Goal: Task Accomplishment & Management: Manage account settings

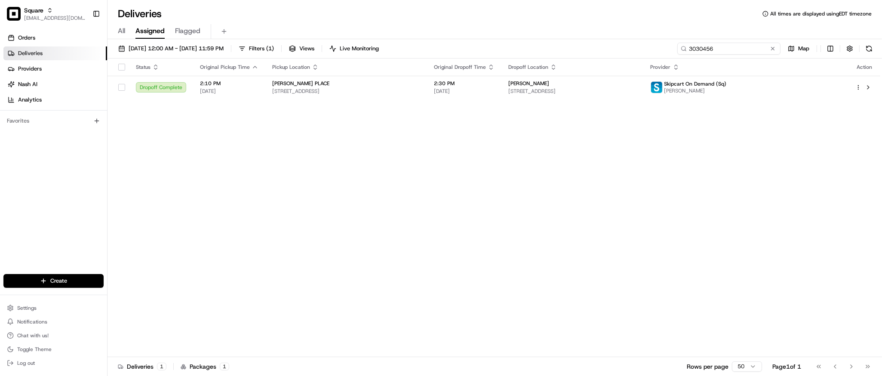
click at [728, 44] on input "3030456" at bounding box center [728, 49] width 103 height 12
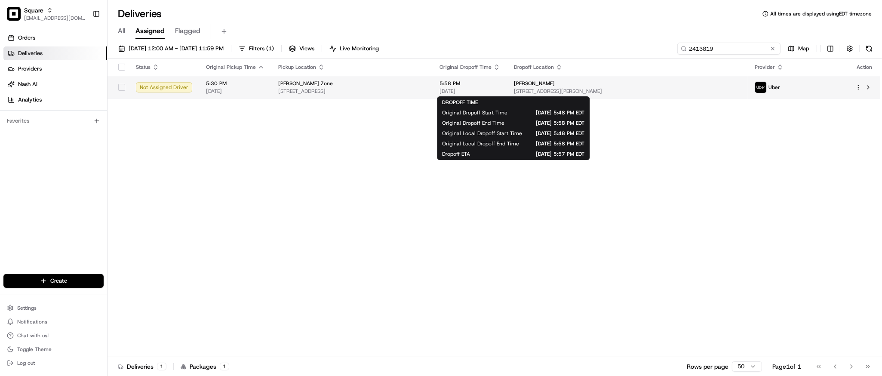
type input "2413819"
click at [499, 90] on span "[DATE]" at bounding box center [469, 91] width 61 height 7
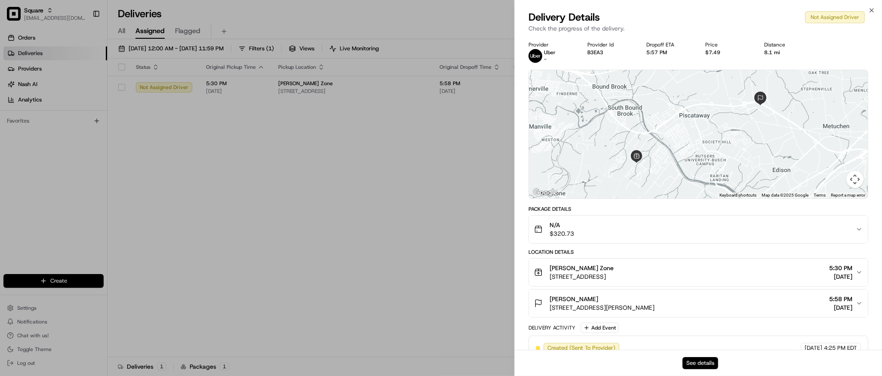
click at [701, 365] on button "See details" at bounding box center [700, 363] width 36 height 12
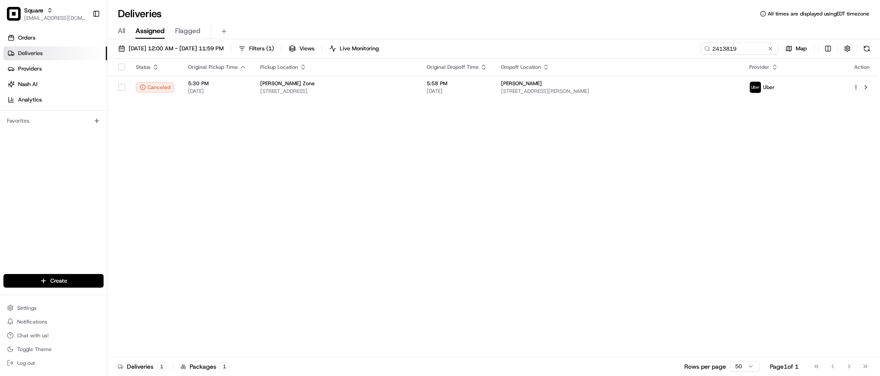
drag, startPoint x: 89, startPoint y: 4, endPoint x: 469, endPoint y: 172, distance: 414.6
click at [469, 172] on div "Status Original Pickup Time Pickup Location Original Dropoff Time Dropoff Locat…" at bounding box center [492, 207] width 770 height 298
click at [765, 224] on div "Status Original Pickup Time Pickup Location Original Dropoff Time Dropoff Locat…" at bounding box center [492, 207] width 770 height 298
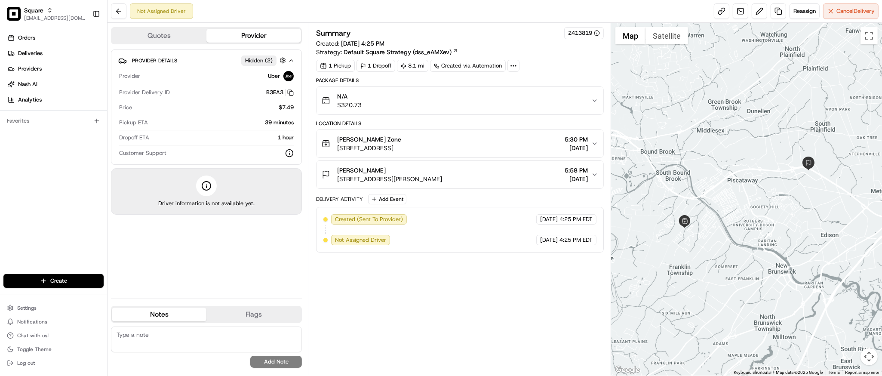
click at [594, 172] on icon "button" at bounding box center [594, 174] width 7 height 7
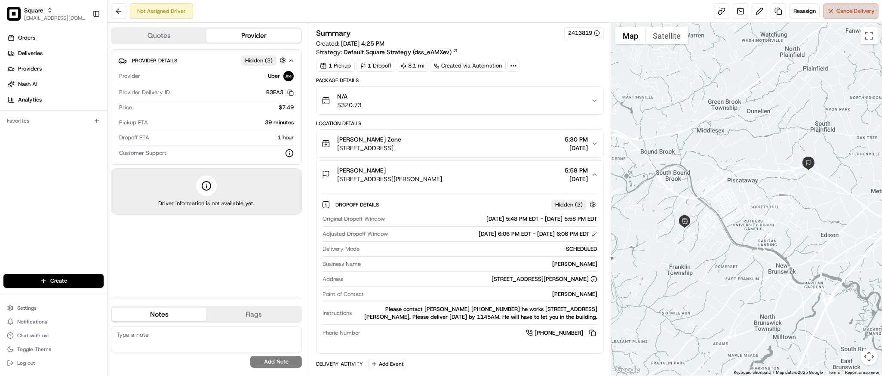
click at [840, 9] on span "Cancel Delivery" at bounding box center [855, 11] width 38 height 8
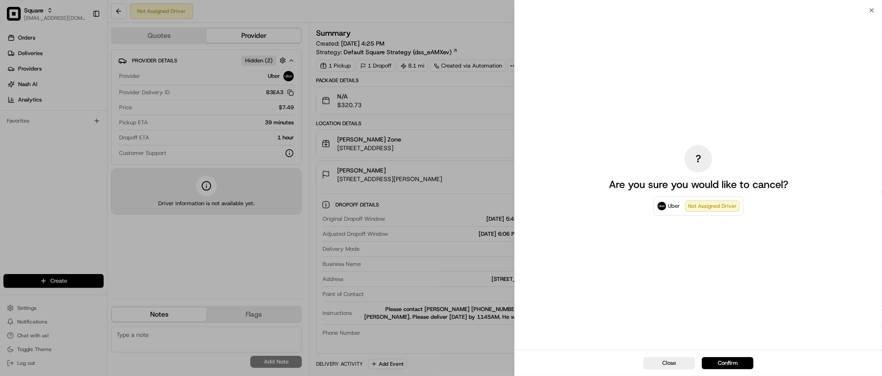
click at [738, 301] on div "? Are you sure you would like to cancel? Uber Not Assigned Driver" at bounding box center [698, 180] width 193 height 336
click at [716, 361] on button "Confirm" at bounding box center [728, 363] width 52 height 12
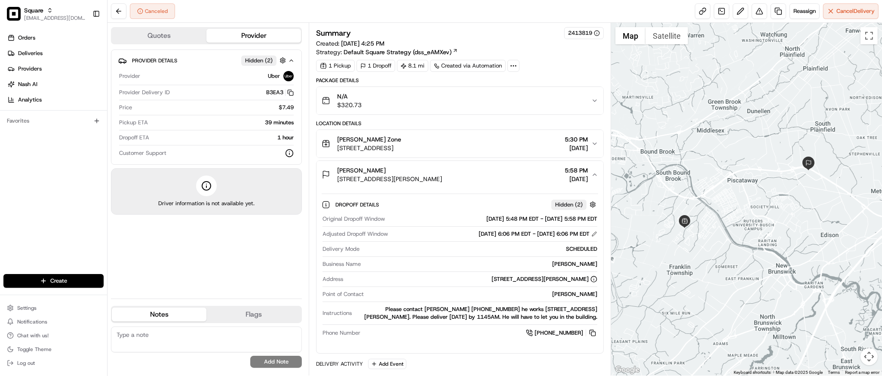
click at [539, 147] on div "[PERSON_NAME][GEOGRAPHIC_DATA] [STREET_ADDRESS] 5:30 PM [DATE]" at bounding box center [456, 143] width 269 height 17
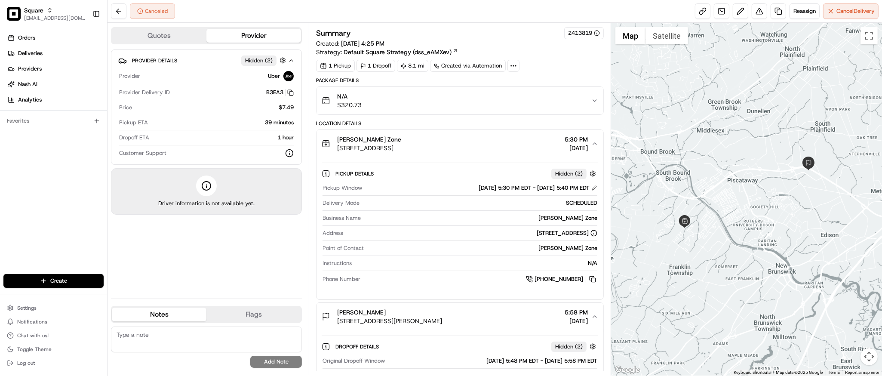
click at [539, 147] on div "[PERSON_NAME][GEOGRAPHIC_DATA] [STREET_ADDRESS] 5:30 PM [DATE]" at bounding box center [456, 143] width 269 height 17
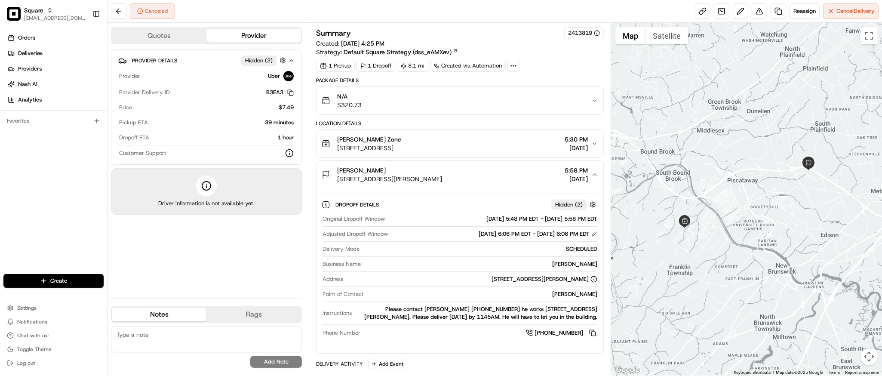
click at [553, 105] on div "N/A $320.73" at bounding box center [456, 100] width 269 height 17
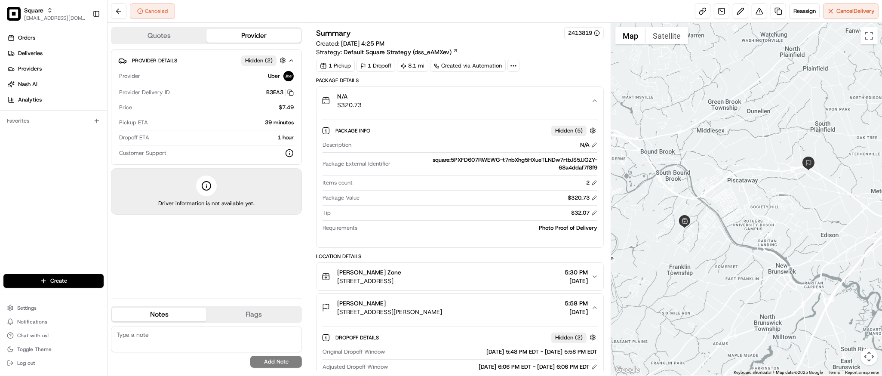
click at [586, 108] on div "N/A $320.73" at bounding box center [456, 100] width 269 height 17
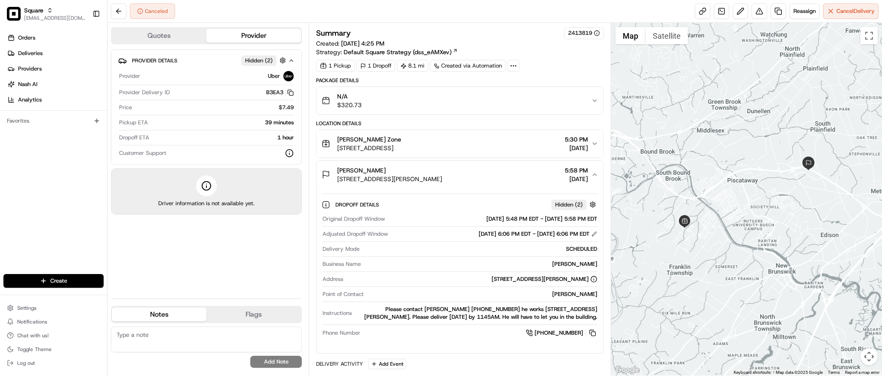
click at [586, 99] on div "N/A $320.73" at bounding box center [456, 100] width 269 height 17
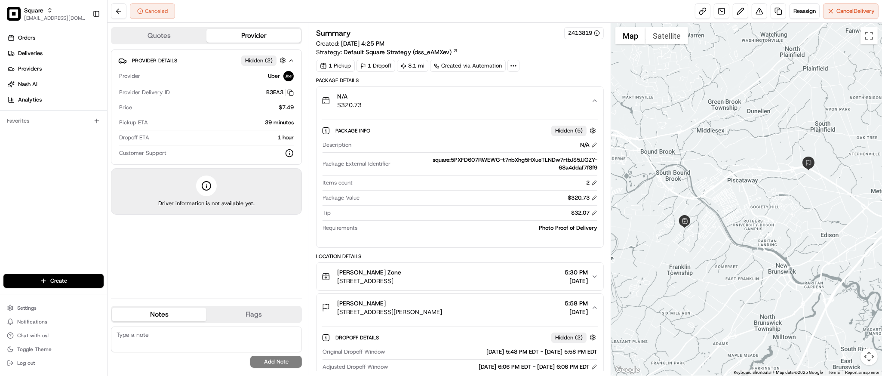
click at [586, 99] on div "N/A $320.73" at bounding box center [456, 100] width 269 height 17
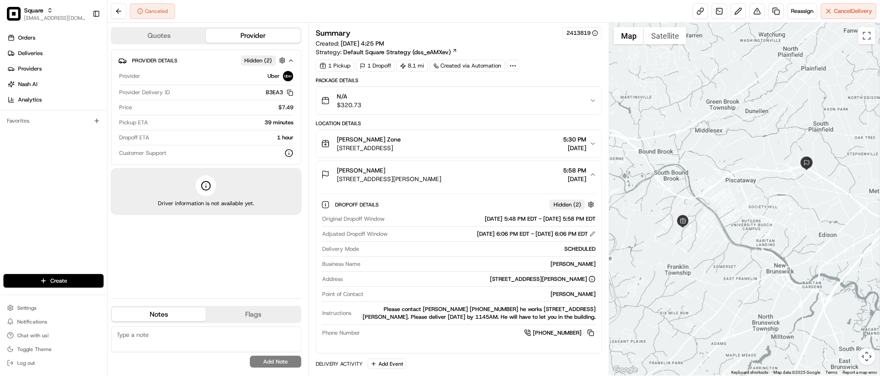
click at [731, 90] on div at bounding box center [744, 199] width 270 height 353
click at [752, 89] on div at bounding box center [744, 199] width 270 height 353
click at [736, 226] on div at bounding box center [744, 199] width 270 height 353
click at [194, 342] on textarea at bounding box center [206, 339] width 190 height 26
paste textarea "**Caller Information: merchant **Reason for Call: request to cancel delivery. c…"
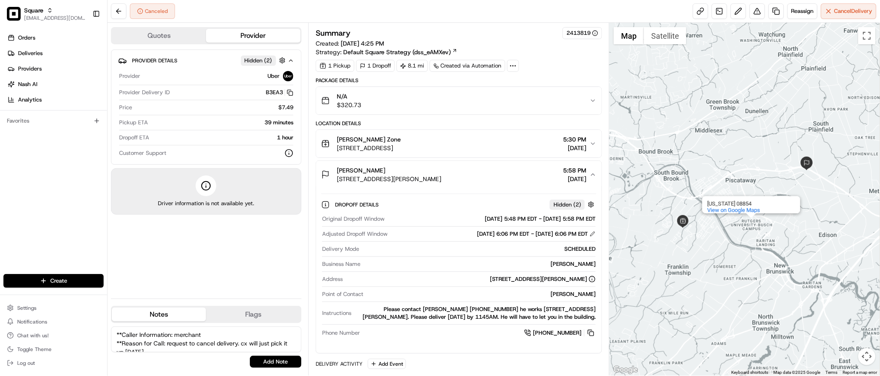
scroll to position [29, 0]
type textarea "**Caller Information: merchant **Reason for Call: request to cancel delivery. c…"
click at [266, 362] on button "Add Note" at bounding box center [276, 362] width 52 height 12
